Goal: Transaction & Acquisition: Purchase product/service

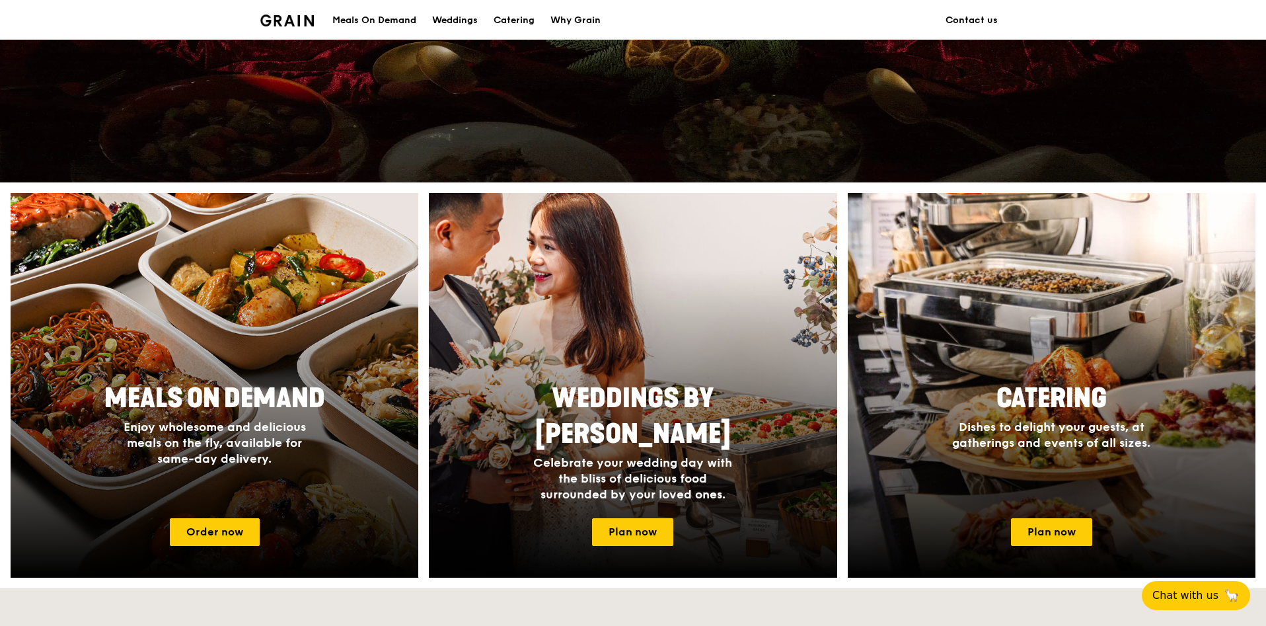
scroll to position [496, 0]
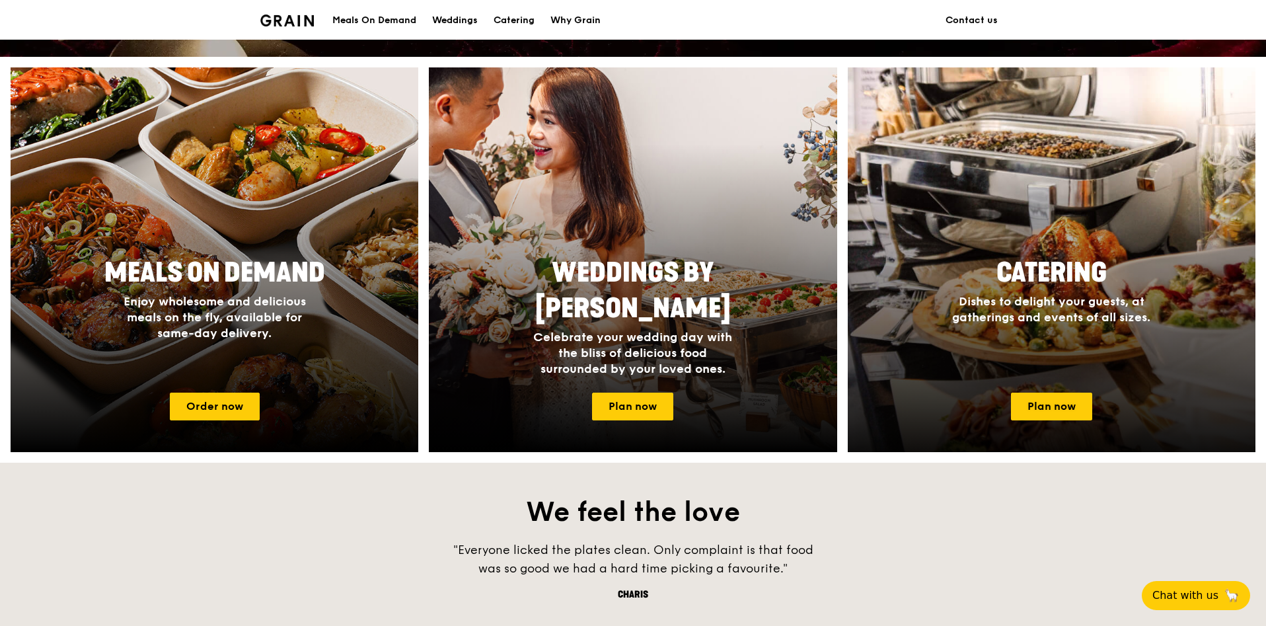
click at [1171, 391] on div at bounding box center [1051, 259] width 449 height 423
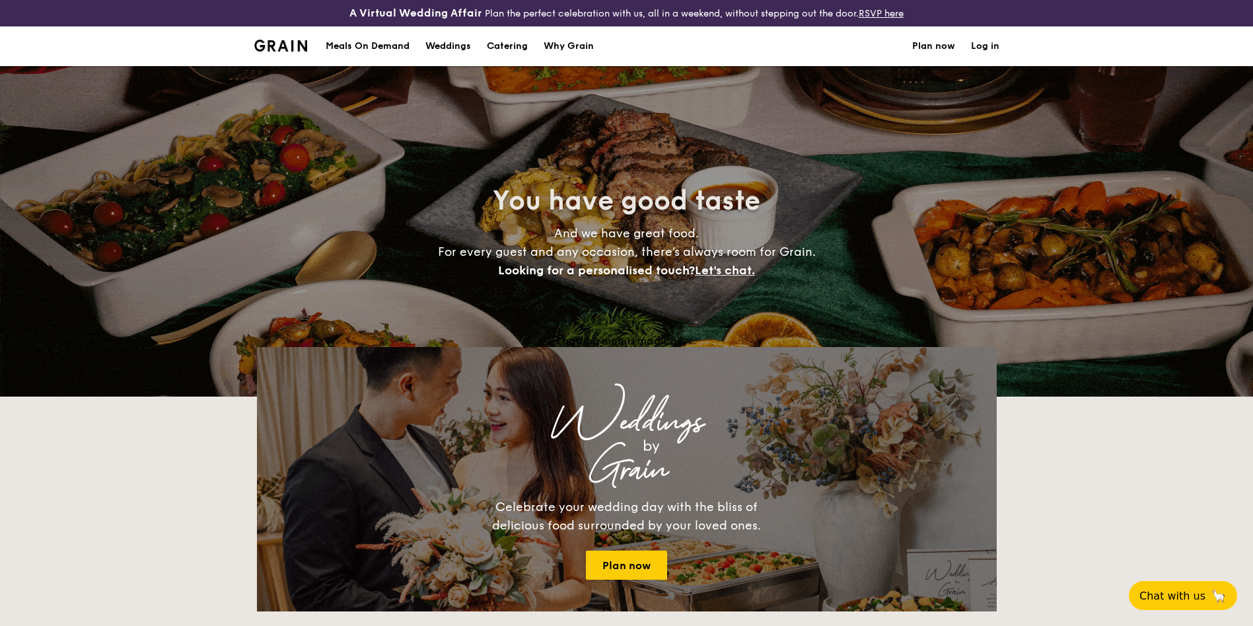
select select
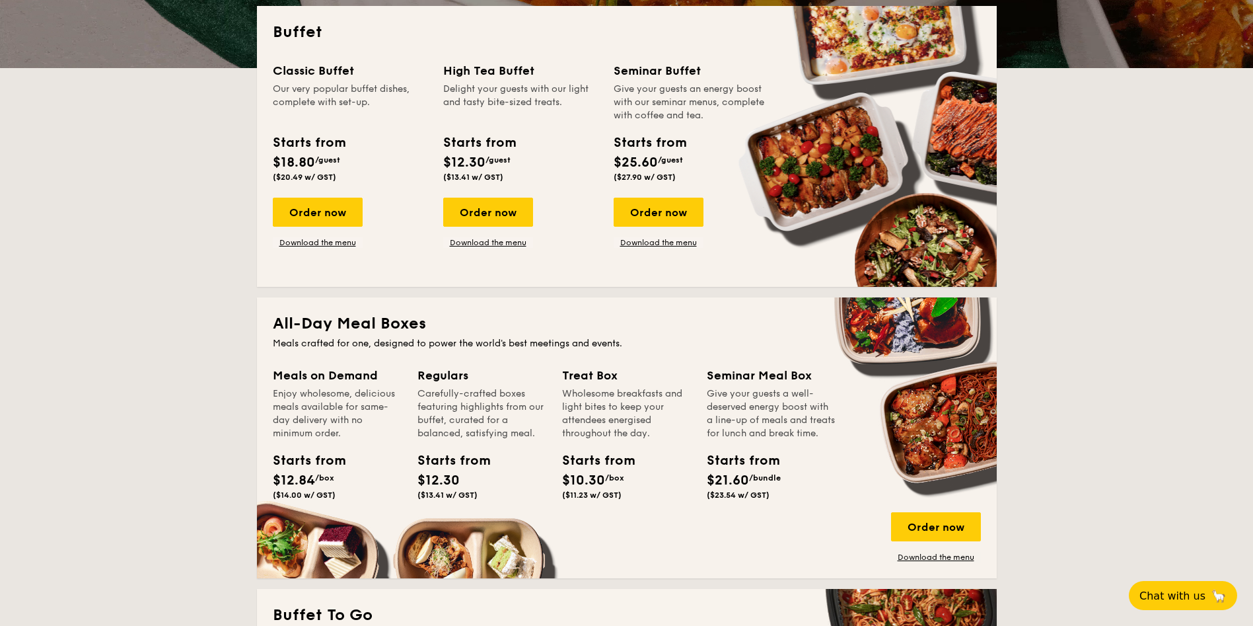
scroll to position [297, 0]
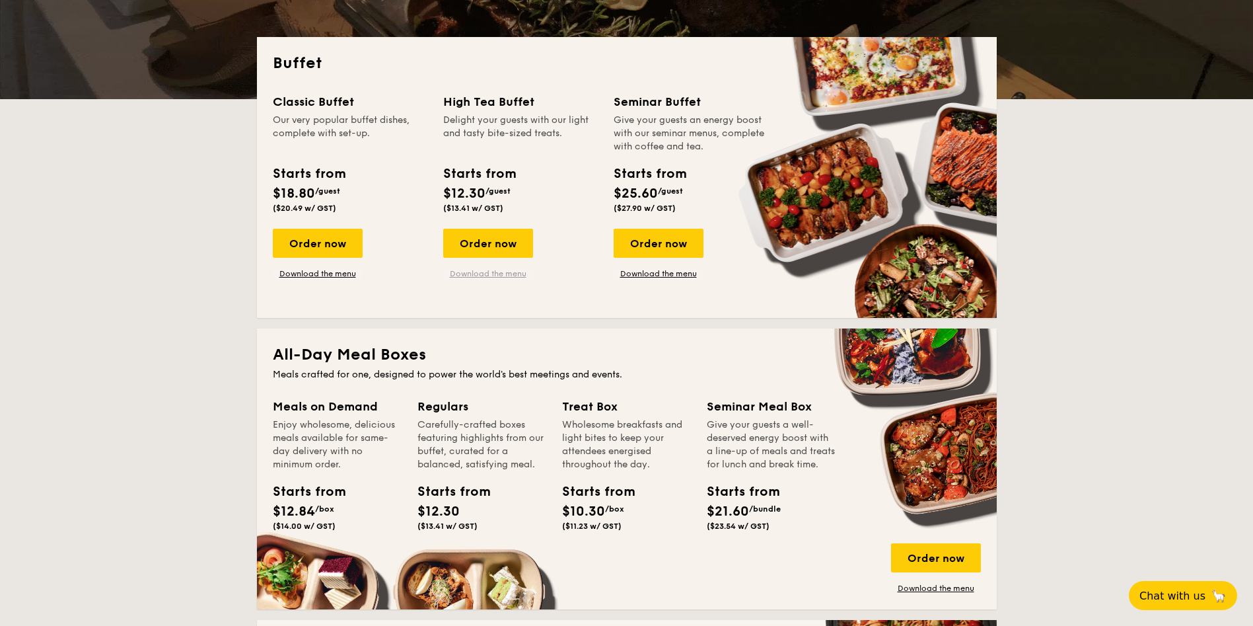
click at [504, 272] on link "Download the menu" at bounding box center [488, 273] width 90 height 11
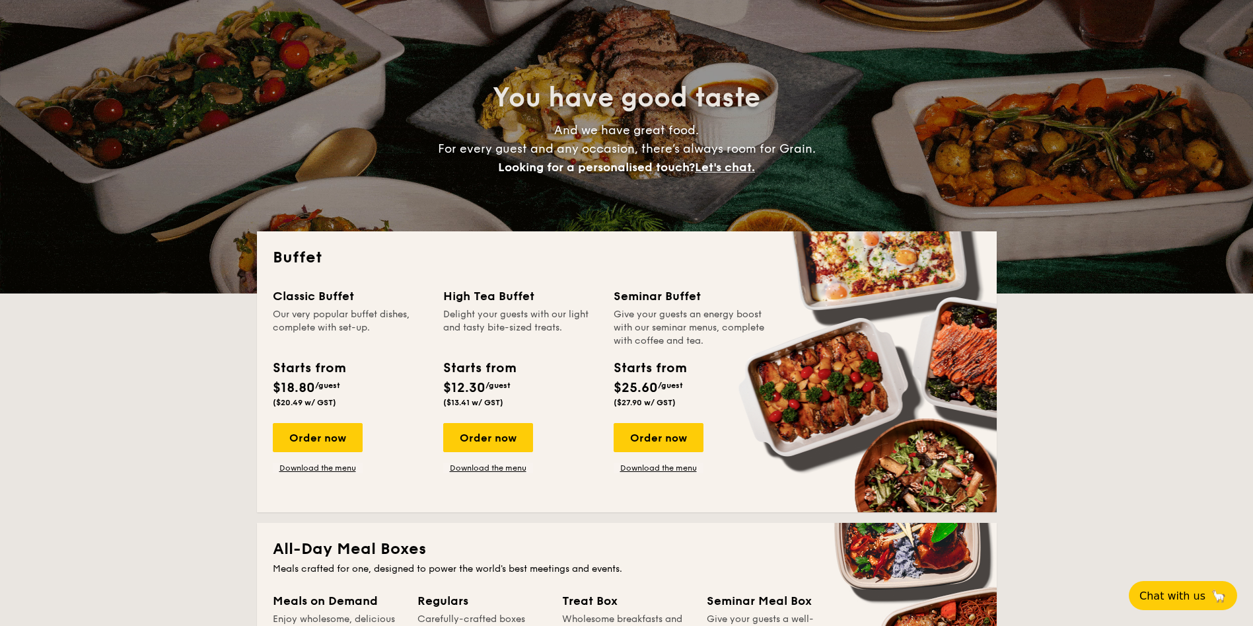
scroll to position [99, 0]
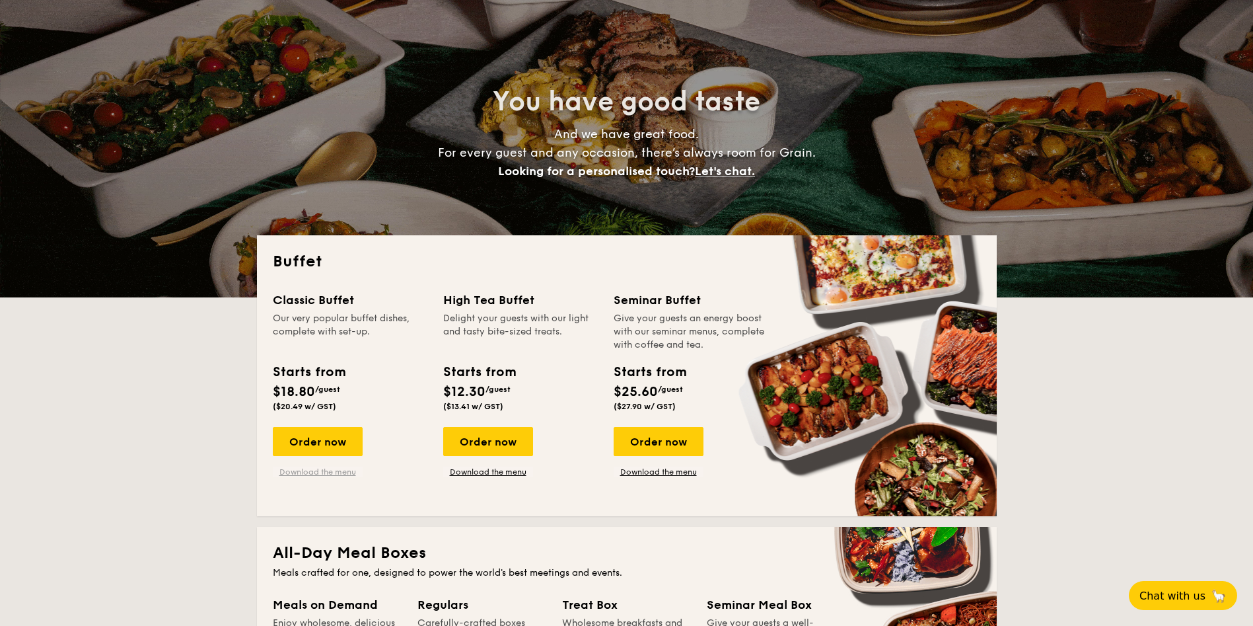
click at [319, 469] on link "Download the menu" at bounding box center [318, 471] width 90 height 11
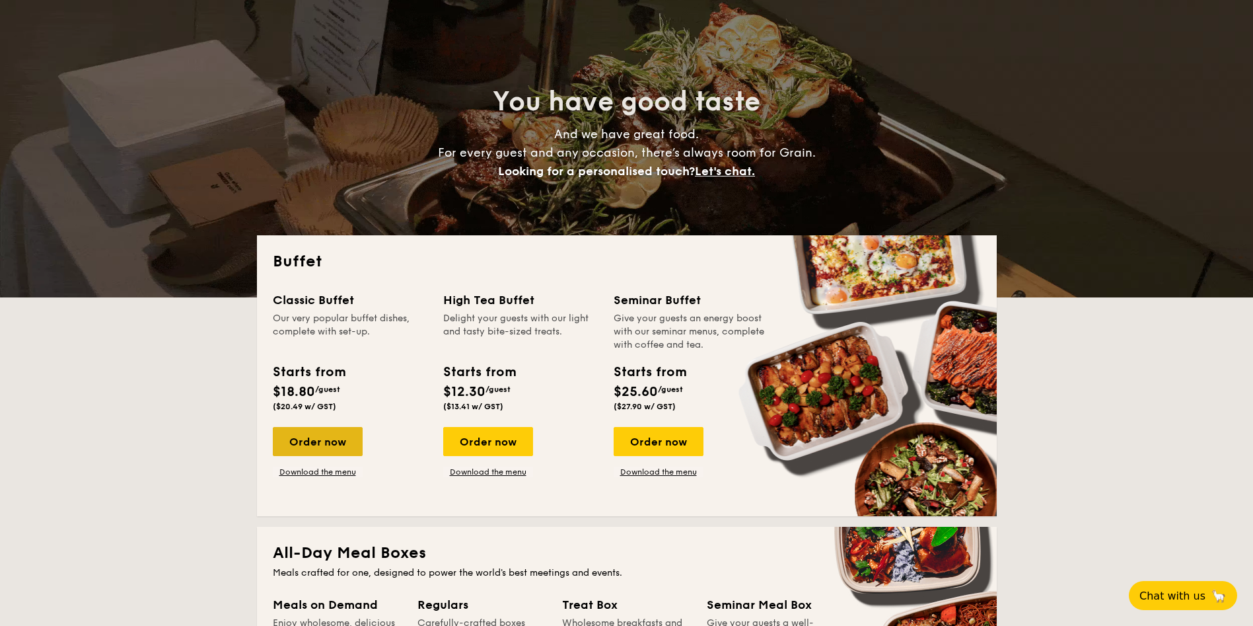
click at [317, 445] on div "Order now" at bounding box center [318, 441] width 90 height 29
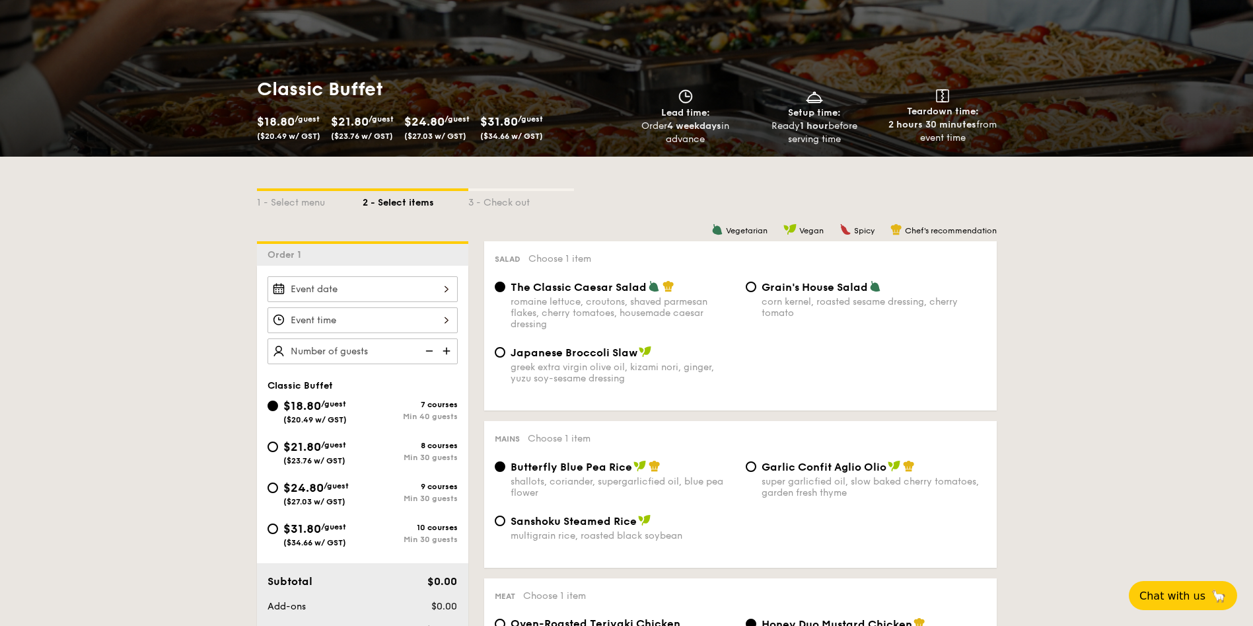
scroll to position [198, 0]
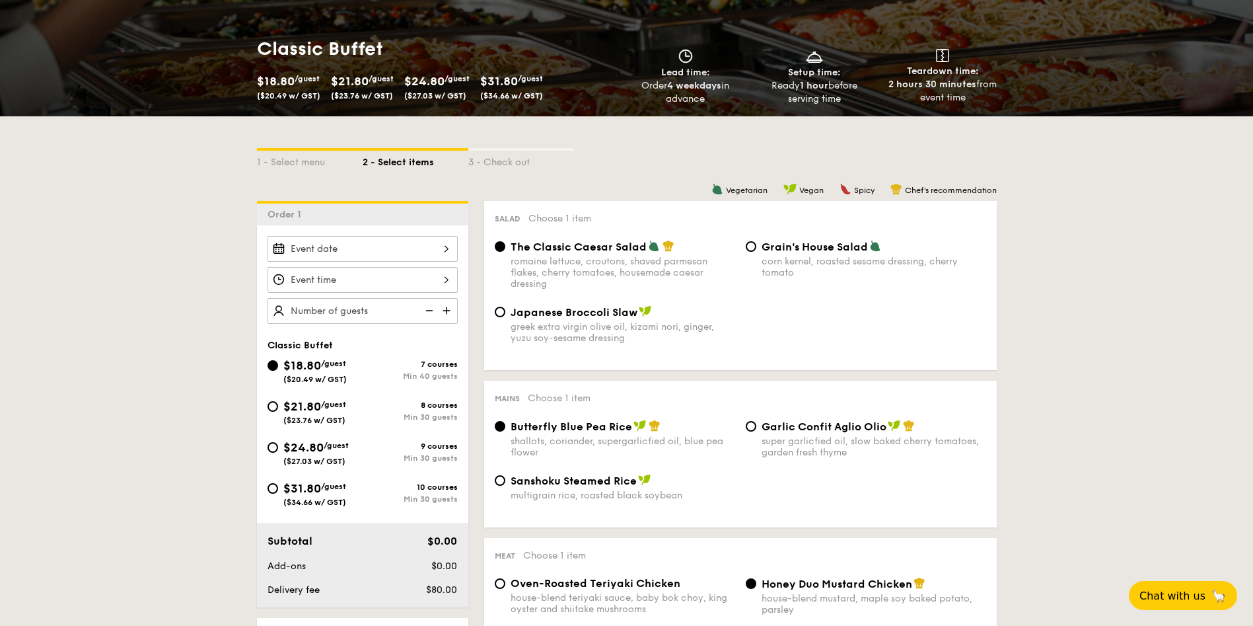
click at [442, 242] on div at bounding box center [363, 249] width 190 height 26
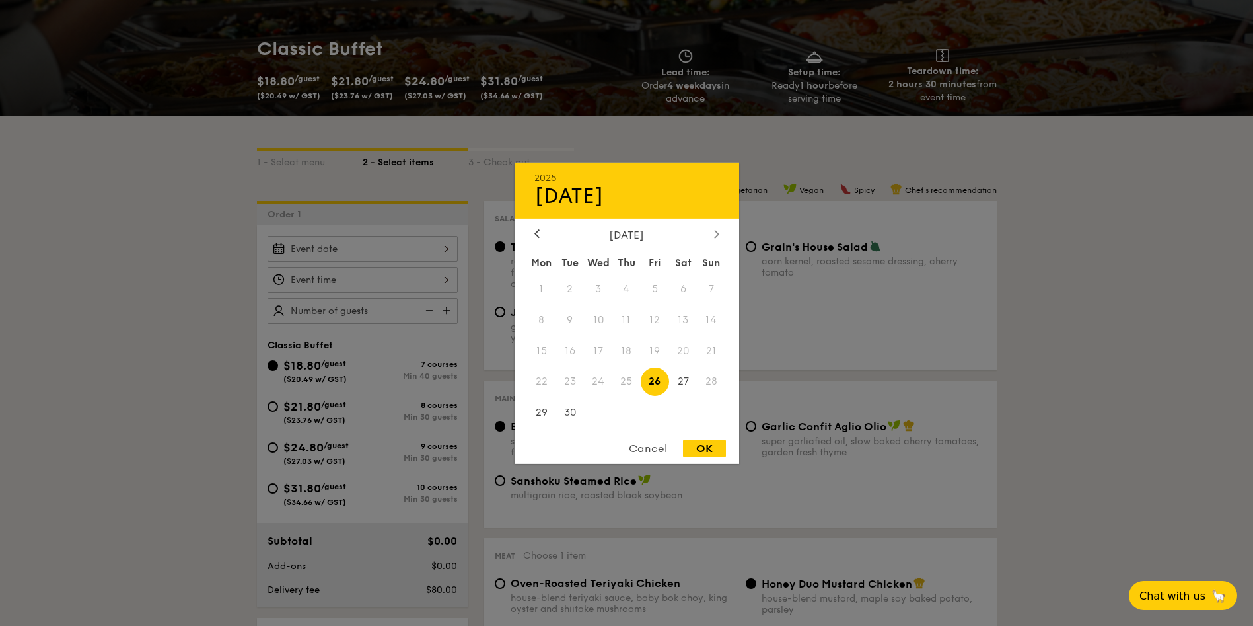
click at [710, 230] on div "[DATE]" at bounding box center [627, 234] width 185 height 13
click at [720, 236] on div at bounding box center [717, 234] width 12 height 13
click at [601, 350] on span "15" at bounding box center [598, 350] width 28 height 28
click at [698, 443] on div "OK" at bounding box center [704, 448] width 43 height 18
type input "[DATE]"
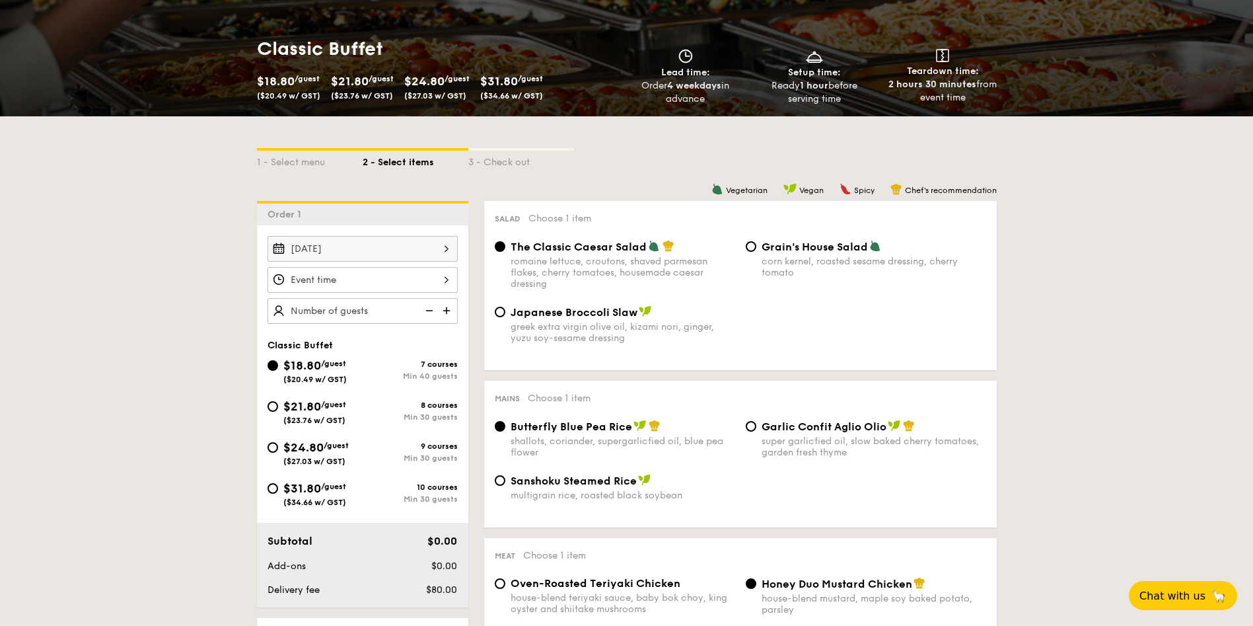
click at [497, 317] on div "Japanese Broccoli Slaw greek extra virgin olive oil, kizami nori, ginger, yuzu …" at bounding box center [615, 324] width 251 height 38
click at [502, 316] on input "Japanese Broccoli Slaw greek extra virgin olive oil, kizami nori, ginger, yuzu …" at bounding box center [500, 312] width 11 height 11
radio input "true"
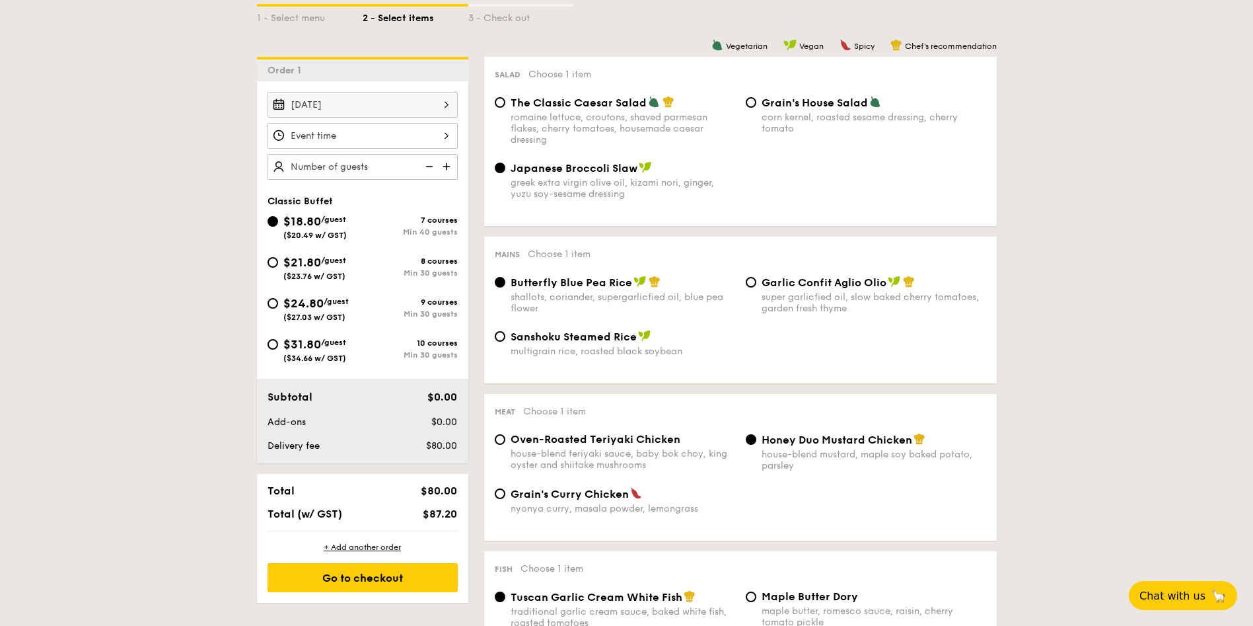
scroll to position [297, 0]
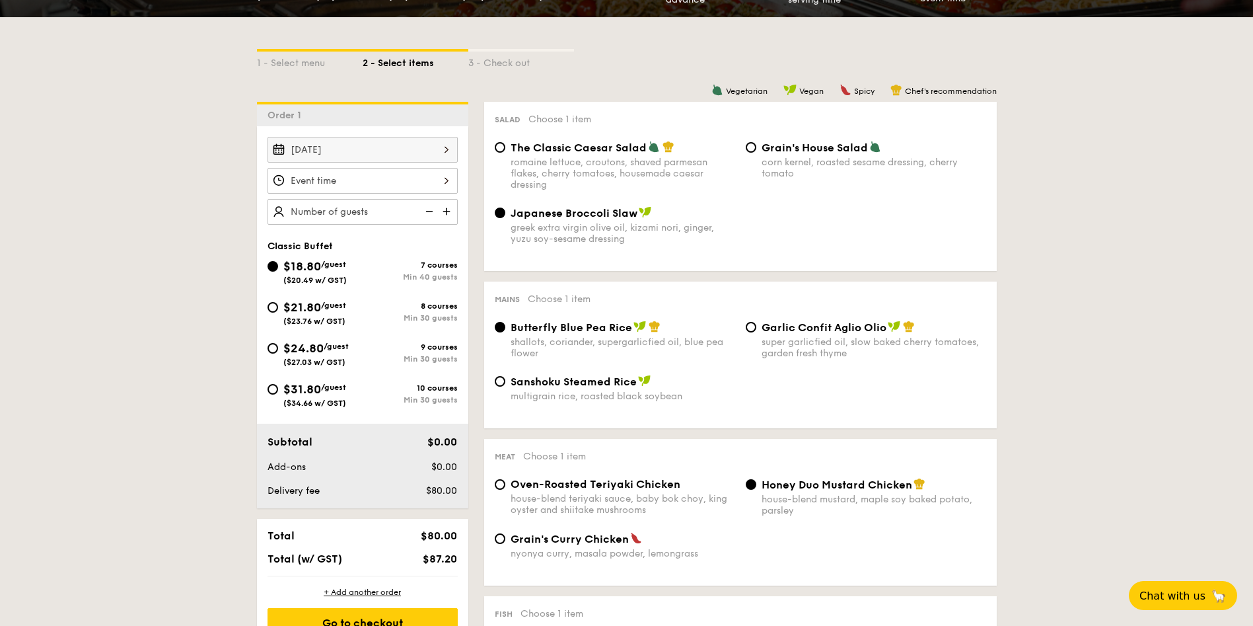
click at [391, 179] on div at bounding box center [363, 181] width 190 height 26
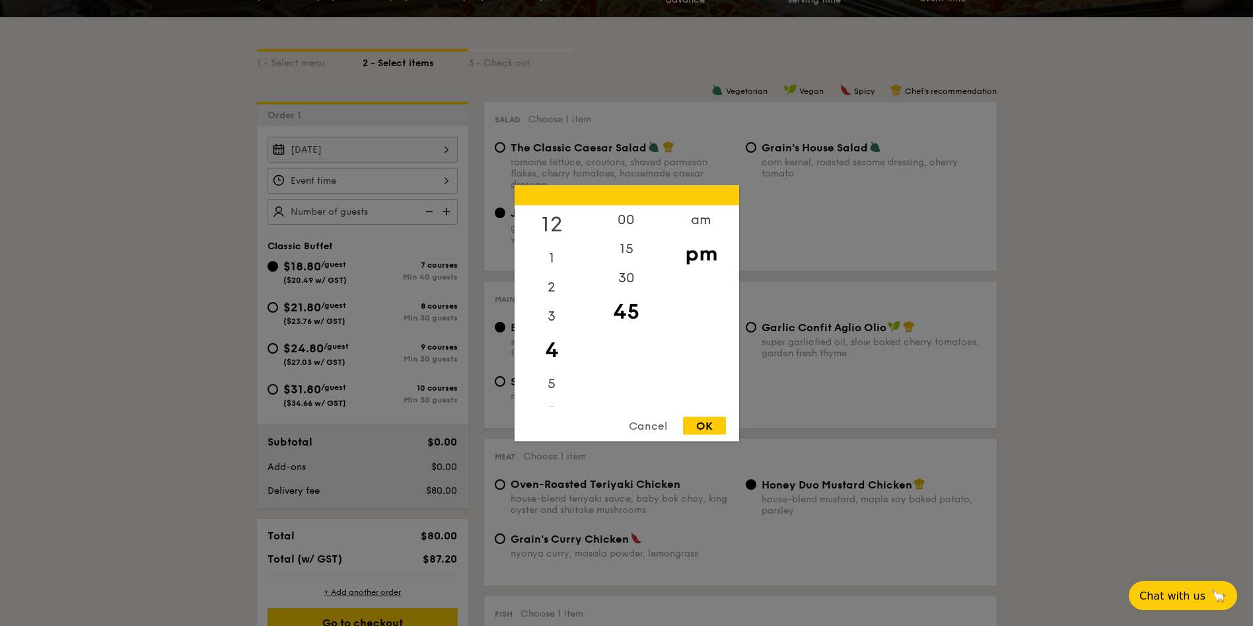
click at [558, 221] on div "12" at bounding box center [552, 224] width 75 height 38
click at [622, 281] on div "30" at bounding box center [626, 282] width 75 height 38
click at [700, 425] on div "OK" at bounding box center [704, 425] width 43 height 18
type input "12:30PM"
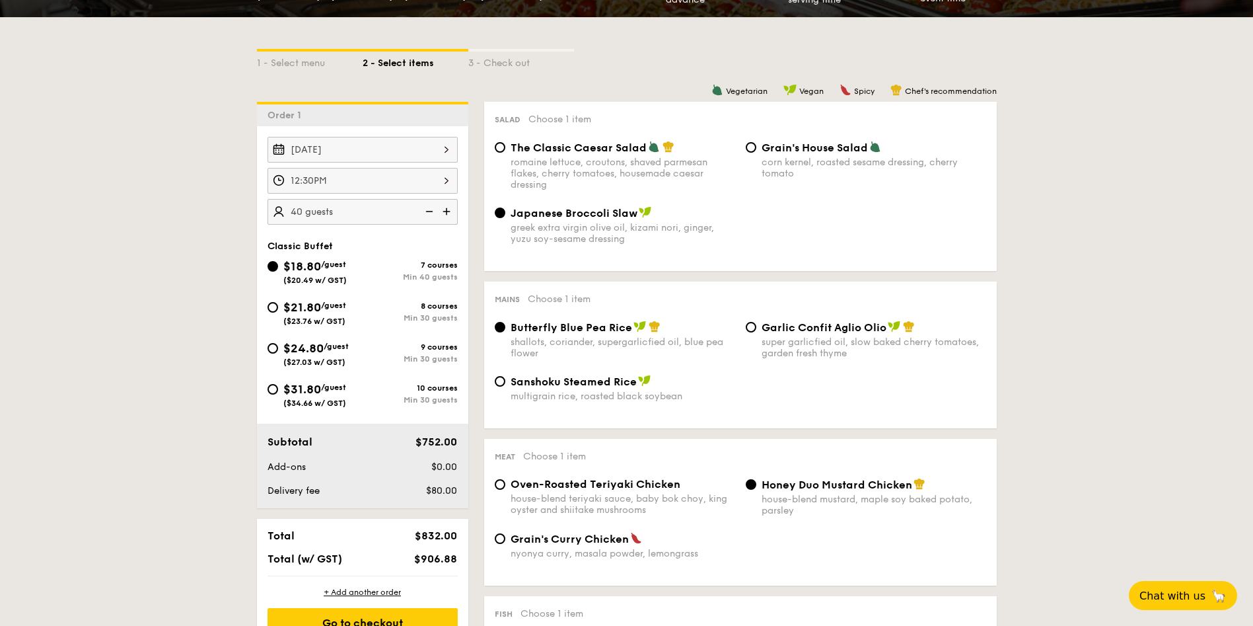
click at [450, 215] on img at bounding box center [448, 211] width 20 height 25
click at [431, 205] on img at bounding box center [428, 211] width 20 height 25
click at [451, 208] on img at bounding box center [448, 211] width 20 height 25
type input "45 guests"
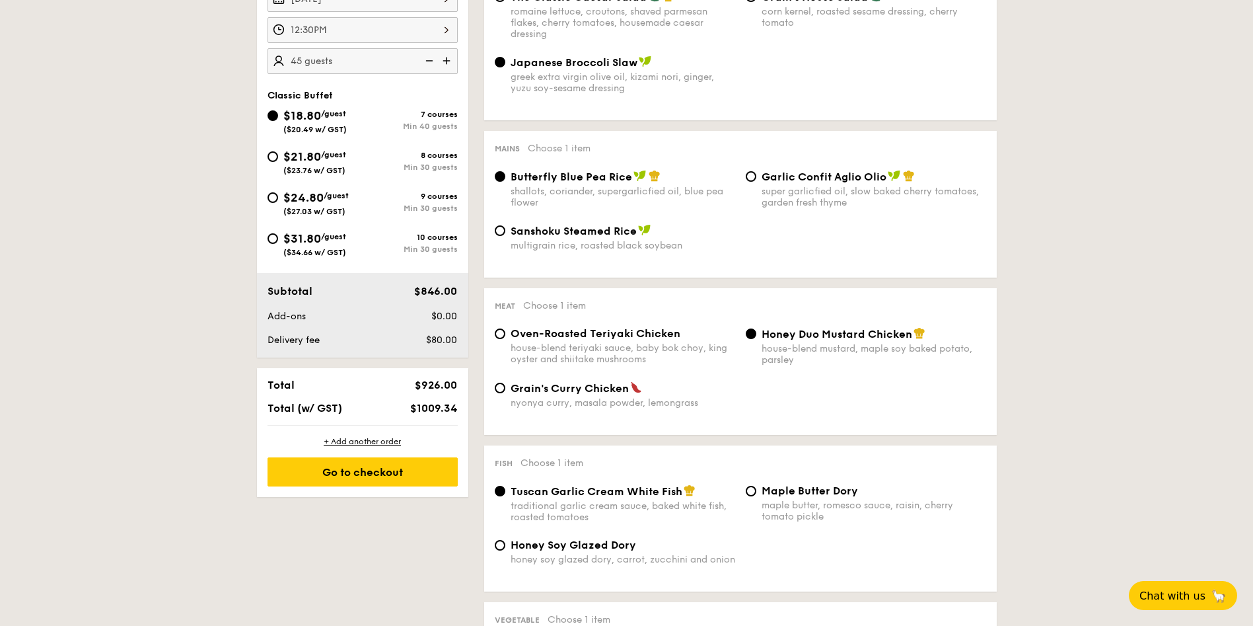
scroll to position [496, 0]
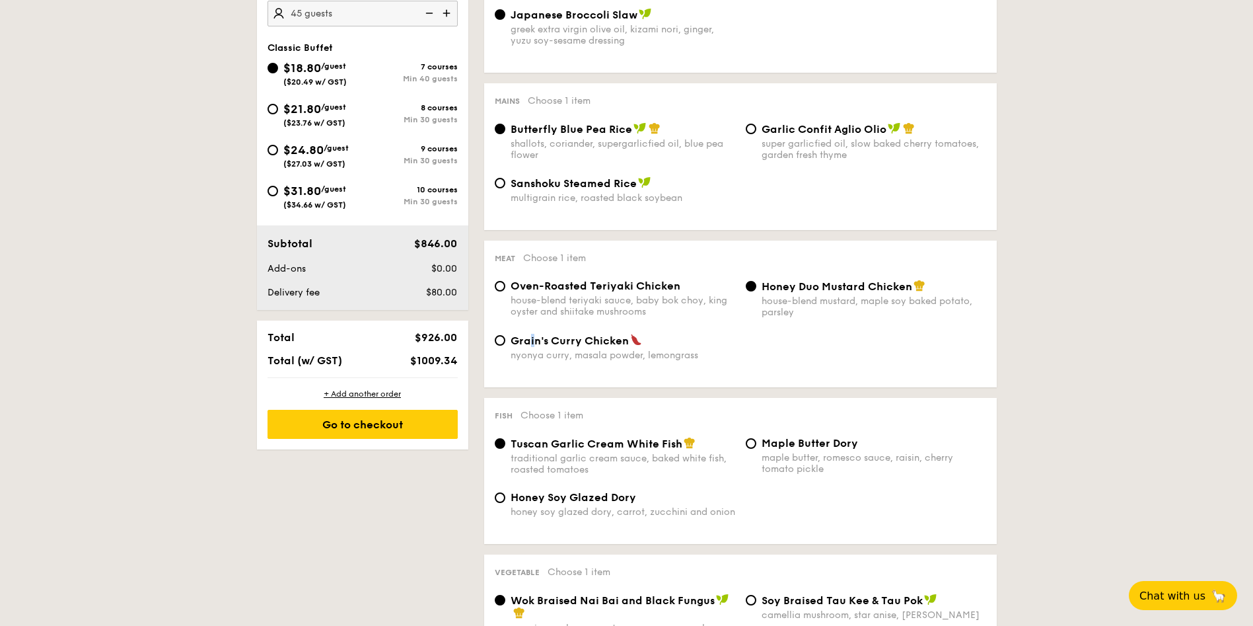
click at [530, 336] on span "Grain's Curry Chicken" at bounding box center [570, 340] width 118 height 13
click at [568, 346] on span "Grain's Curry Chicken" at bounding box center [570, 340] width 118 height 13
click at [505, 346] on input "Grain's [PERSON_NAME] Chicken nyonya [PERSON_NAME], masala powder, lemongrass" at bounding box center [500, 340] width 11 height 11
radio input "true"
click at [786, 290] on span "Honey Duo Mustard Chicken" at bounding box center [837, 286] width 151 height 13
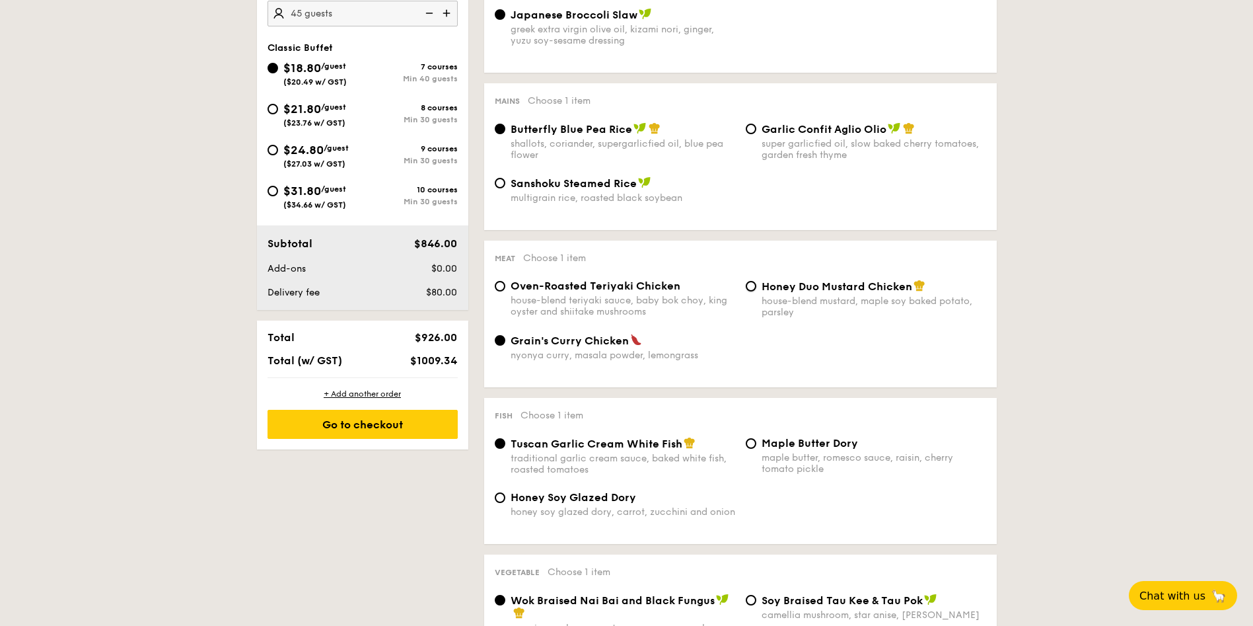
click at [757, 290] on input "Honey Duo Mustard Chicken house-blend mustard, maple soy baked potato, parsley" at bounding box center [751, 286] width 11 height 11
radio input "true"
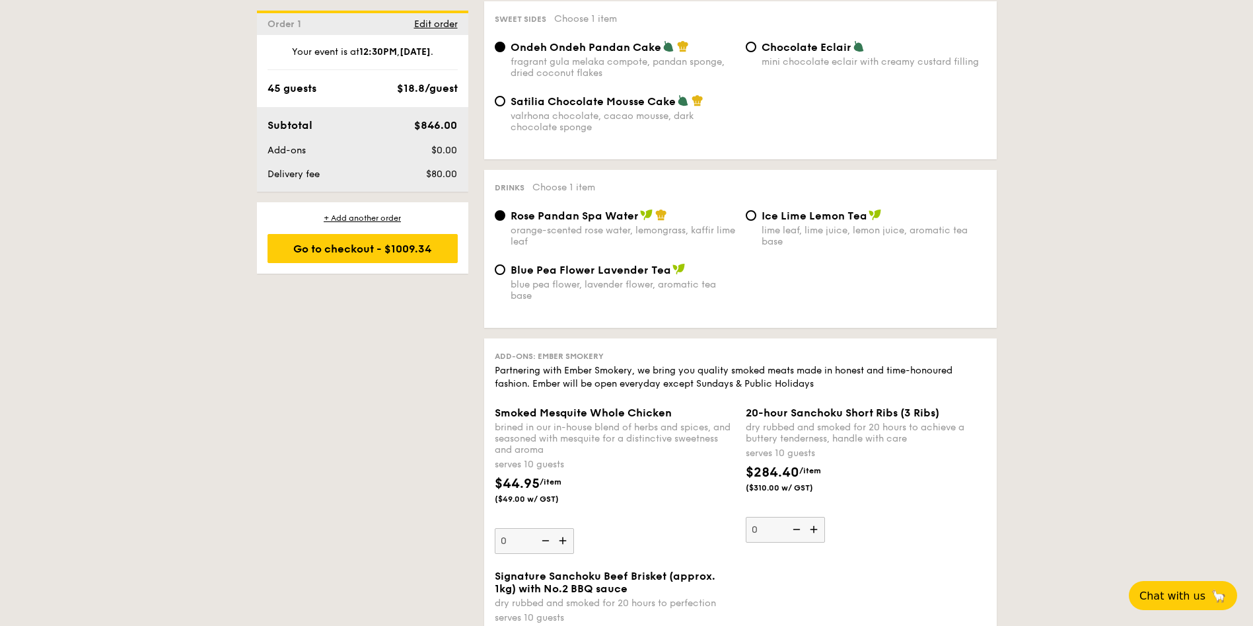
scroll to position [1090, 0]
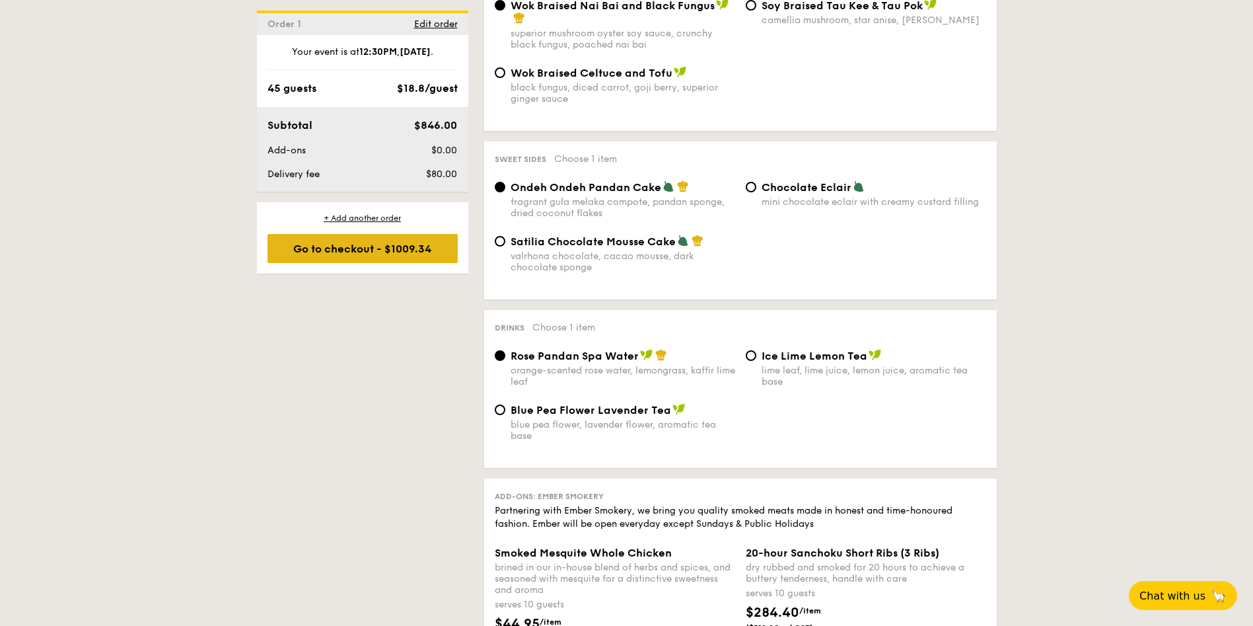
click at [382, 245] on div "Go to checkout - $1009.34" at bounding box center [363, 248] width 190 height 29
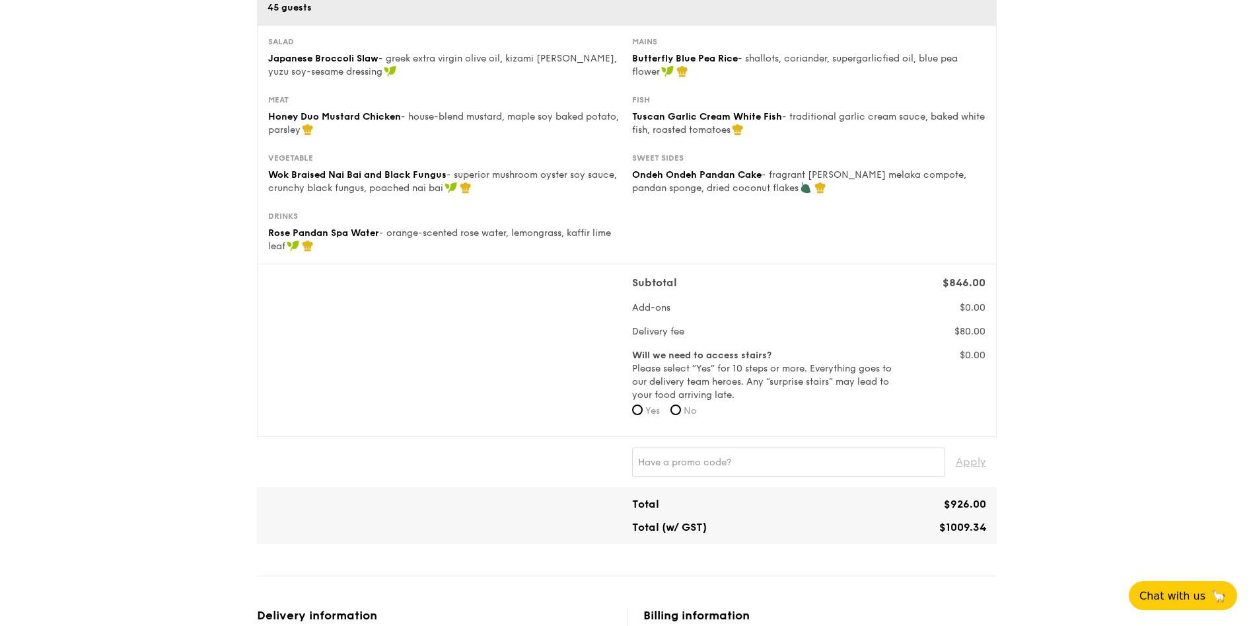
scroll to position [297, 0]
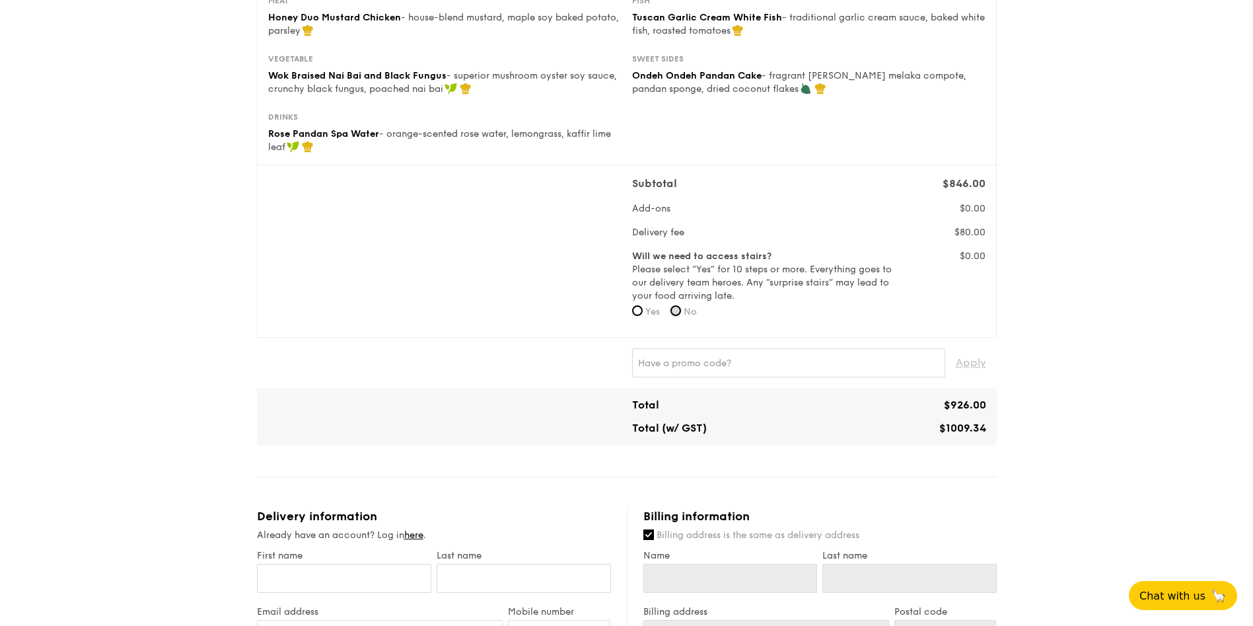
click at [677, 311] on input "No" at bounding box center [676, 310] width 11 height 11
radio input "true"
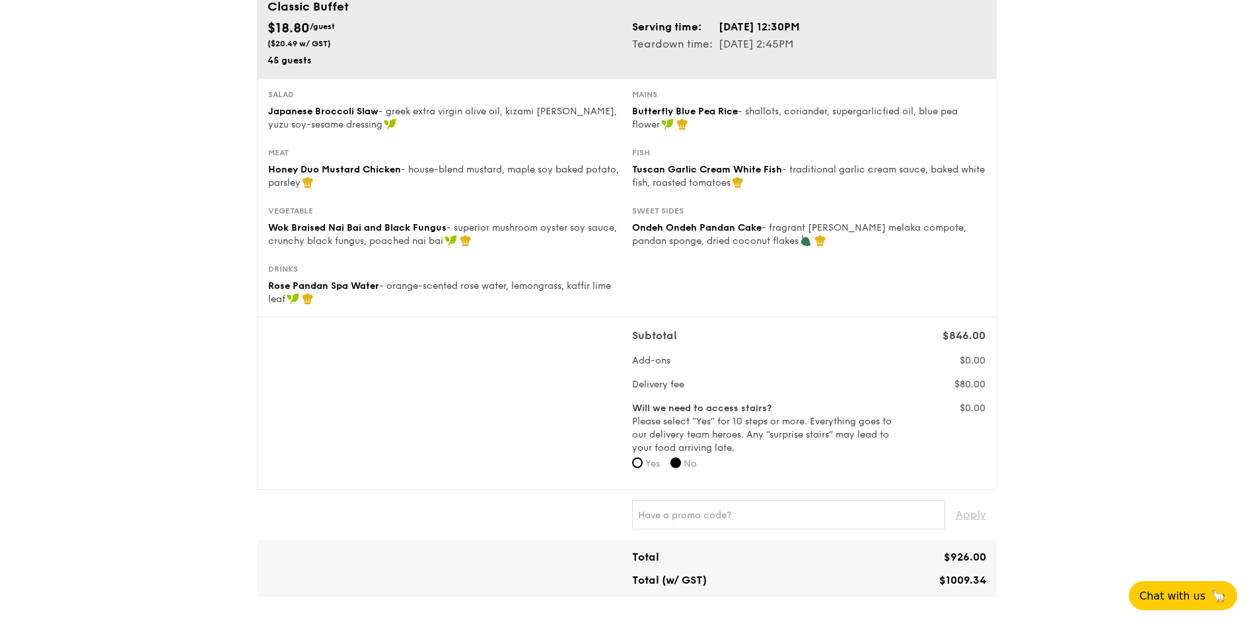
scroll to position [135, 0]
